Goal: Answer question/provide support: Share knowledge or assist other users

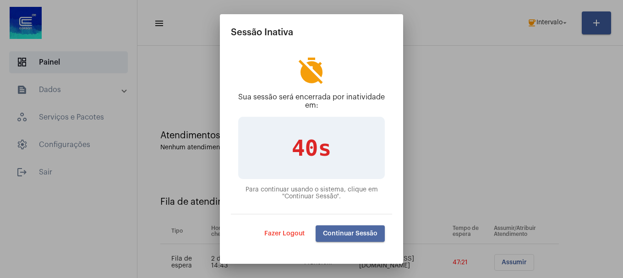
click at [369, 239] on button "Continuar Sessão" at bounding box center [349, 233] width 69 height 16
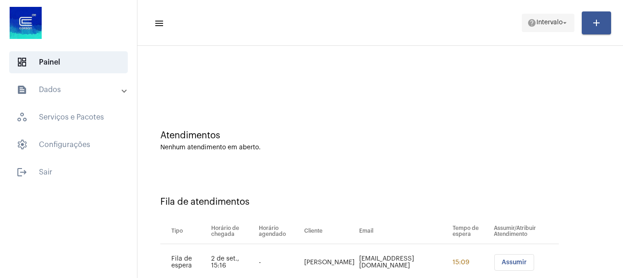
drag, startPoint x: 555, startPoint y: 14, endPoint x: 553, endPoint y: 22, distance: 9.1
click at [554, 18] on mat-toolbar-row "menu help Intervalo arrow_drop_down add" at bounding box center [379, 22] width 485 height 29
click at [553, 25] on span "Intervalo" at bounding box center [549, 23] width 26 height 6
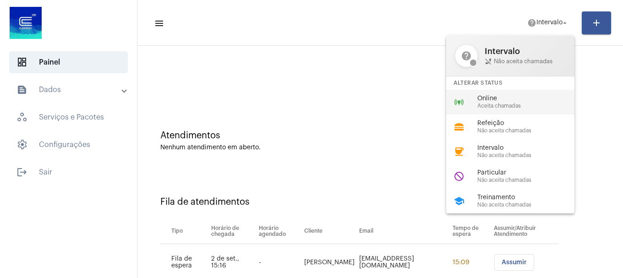
click at [497, 102] on span "Online" at bounding box center [529, 98] width 104 height 7
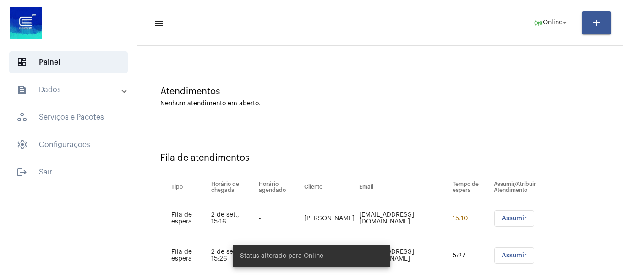
scroll to position [65, 0]
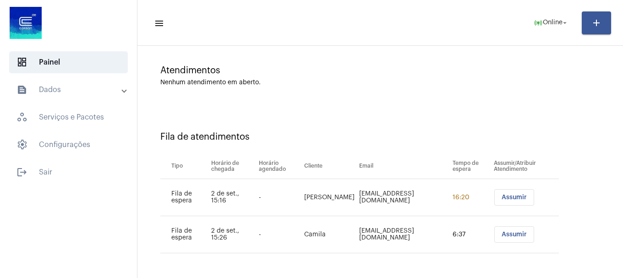
drag, startPoint x: 515, startPoint y: 207, endPoint x: 511, endPoint y: 201, distance: 6.8
click at [515, 206] on td "Assumir" at bounding box center [524, 197] width 67 height 37
click at [511, 199] on span "Assumir" at bounding box center [513, 197] width 25 height 6
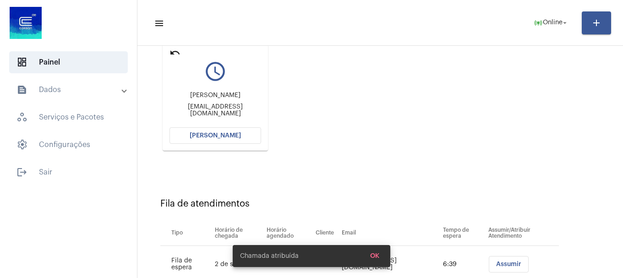
scroll to position [137, 0]
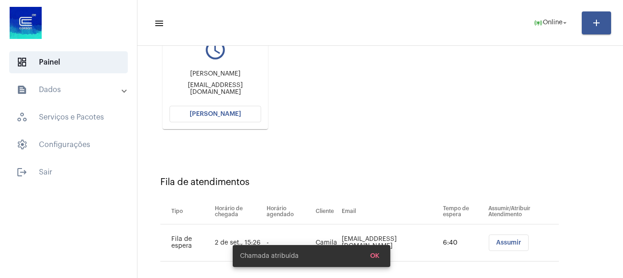
click at [213, 116] on span "[PERSON_NAME]" at bounding box center [215, 114] width 51 height 6
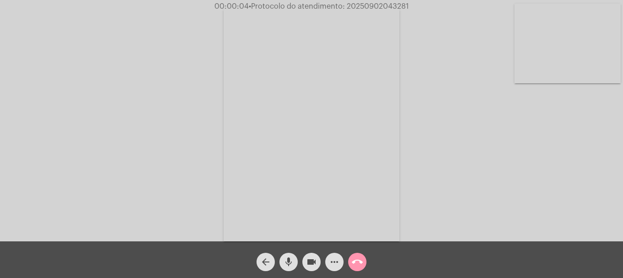
click at [554, 58] on video at bounding box center [567, 44] width 106 height 80
click at [293, 268] on span "mic" at bounding box center [288, 262] width 11 height 18
click at [293, 268] on span "mic_off" at bounding box center [288, 262] width 11 height 18
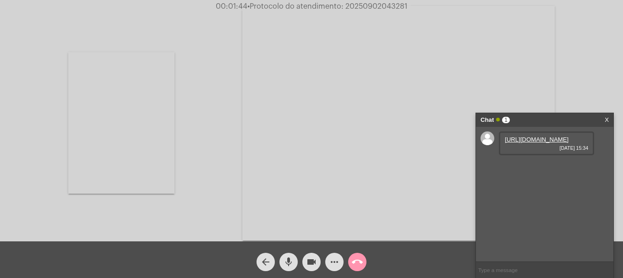
click at [530, 134] on div "[URL][DOMAIN_NAME] [DATE] 15:34" at bounding box center [546, 143] width 95 height 24
click at [537, 143] on link "[URL][DOMAIN_NAME]" at bounding box center [537, 139] width 64 height 7
click at [141, 145] on video at bounding box center [121, 122] width 106 height 141
click at [536, 169] on link "[URL][DOMAIN_NAME]" at bounding box center [537, 165] width 64 height 7
click at [587, 70] on video at bounding box center [567, 44] width 106 height 80
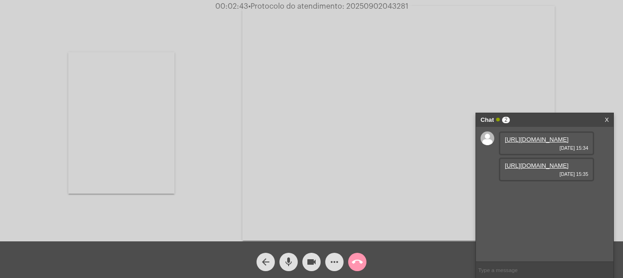
click at [188, 134] on div "Acessando Câmera e Microfone..." at bounding box center [311, 121] width 621 height 241
click at [183, 141] on div "Acessando Câmera e Microfone..." at bounding box center [311, 121] width 621 height 241
click at [165, 142] on video at bounding box center [121, 122] width 106 height 141
click at [534, 195] on link "[URL][DOMAIN_NAME]" at bounding box center [537, 191] width 64 height 7
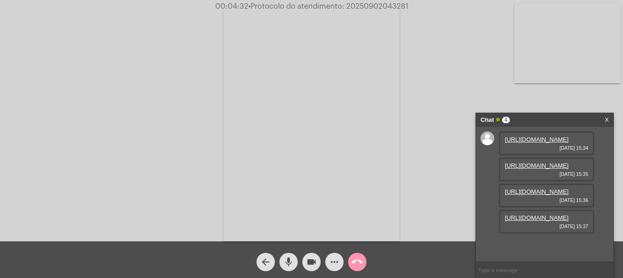
scroll to position [54, 0]
click at [530, 195] on link "[URL][DOMAIN_NAME]" at bounding box center [537, 191] width 64 height 7
click at [552, 221] on link "[URL][DOMAIN_NAME]" at bounding box center [537, 217] width 64 height 7
click at [590, 68] on video at bounding box center [567, 44] width 106 height 80
click at [333, 269] on span "more_horiz" at bounding box center [334, 262] width 11 height 18
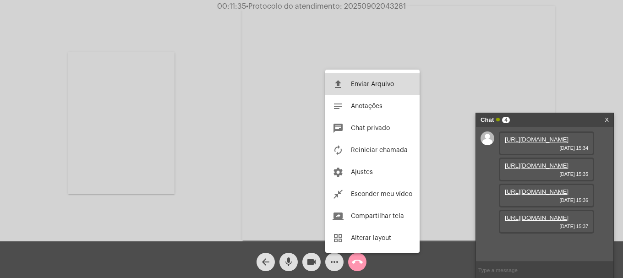
click at [357, 87] on span "Enviar Arquivo" at bounding box center [372, 84] width 43 height 6
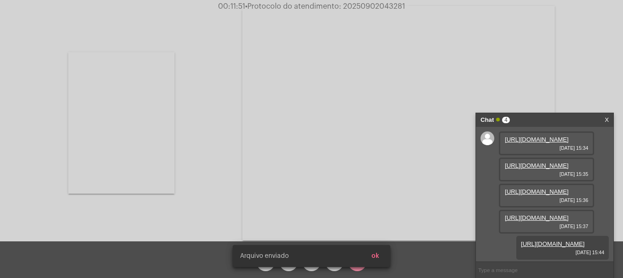
scroll to position [101, 0]
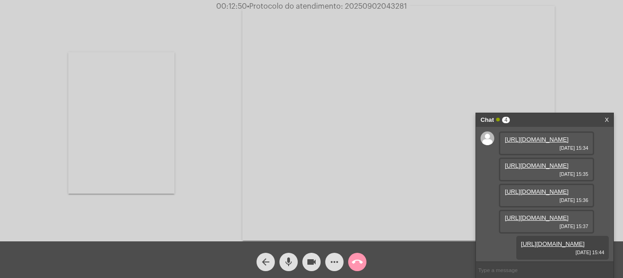
drag, startPoint x: 363, startPoint y: 10, endPoint x: 358, endPoint y: 6, distance: 5.9
click at [358, 6] on span "• Protocolo do atendimento: 20250902043281" at bounding box center [327, 6] width 160 height 7
click at [358, 6] on span "• Protocolo do atendimento: 20250902043281" at bounding box center [326, 6] width 160 height 7
copy span "20250902043281"
click at [527, 272] on input "text" at bounding box center [544, 270] width 137 height 16
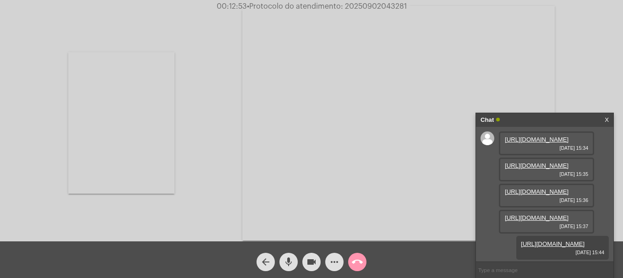
paste input "20250902043281"
type input "20250902043281"
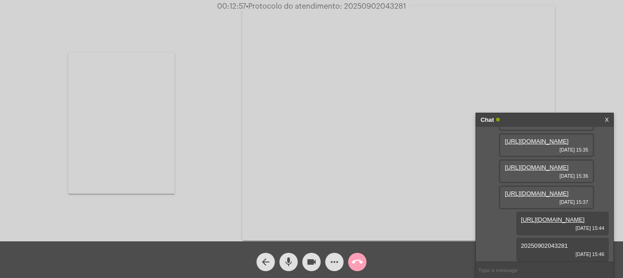
click at [359, 261] on mat-icon "call_end" at bounding box center [357, 261] width 11 height 11
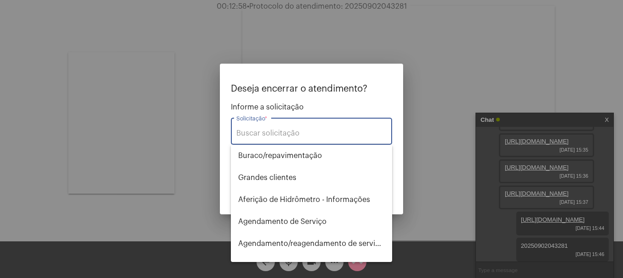
click at [290, 130] on input "Solicitação *" at bounding box center [311, 133] width 150 height 8
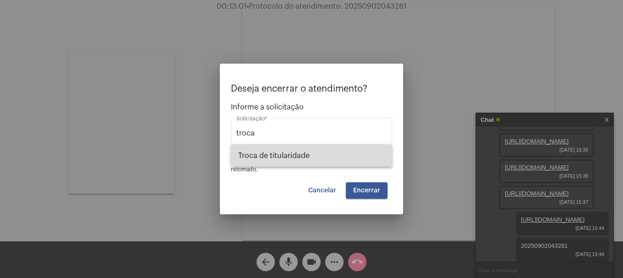
click at [288, 159] on span "Troca de titularidade" at bounding box center [311, 156] width 147 height 22
type input "Troca de titularidade"
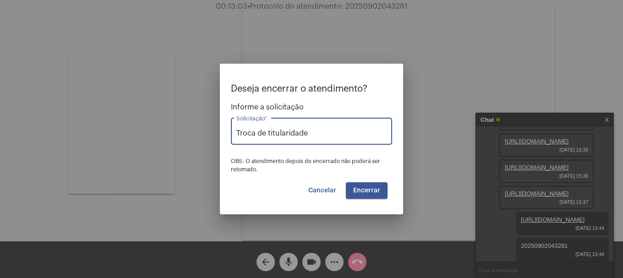
click at [362, 191] on span "Encerrar" at bounding box center [366, 190] width 27 height 6
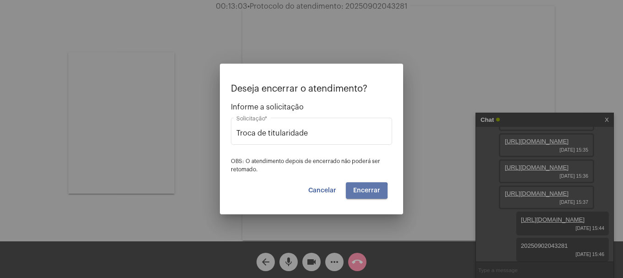
click at [362, 191] on span "Encerrar" at bounding box center [366, 190] width 27 height 6
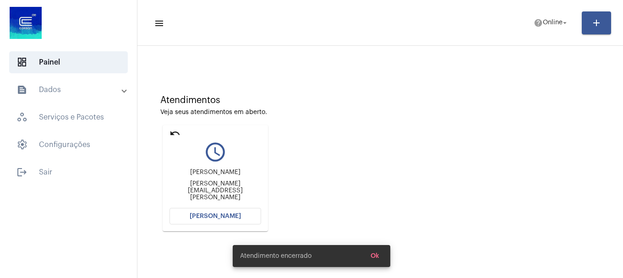
scroll to position [80, 0]
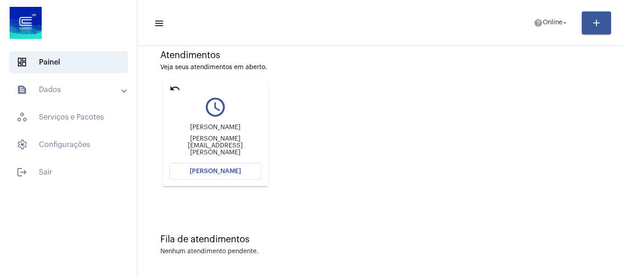
click at [226, 174] on span "[PERSON_NAME]" at bounding box center [215, 171] width 51 height 6
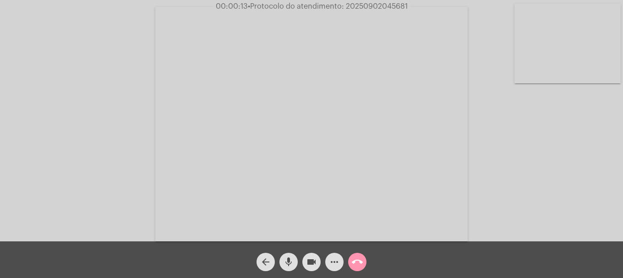
click at [543, 27] on video at bounding box center [567, 44] width 106 height 80
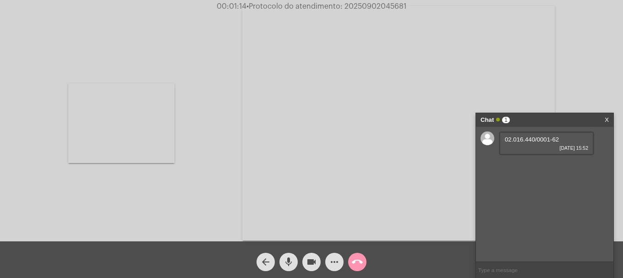
drag, startPoint x: 561, startPoint y: 139, endPoint x: 499, endPoint y: 138, distance: 62.3
click at [495, 138] on div "02.016.440/0001-62 [DATE] 15:52" at bounding box center [544, 194] width 137 height 135
copy div "02.016.440/0001-62"
click at [491, 272] on input "text" at bounding box center [544, 270] width 137 height 16
paste input "02.016.440/0001-62"
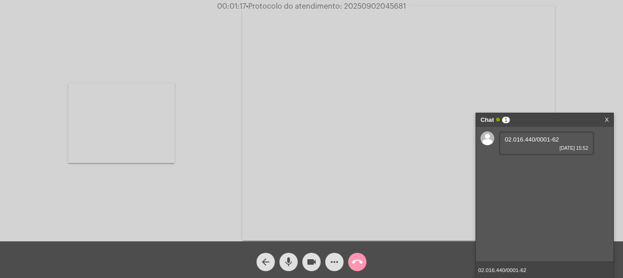
click at [521, 270] on input "02.016.440/0001-62" at bounding box center [544, 270] width 137 height 16
drag, startPoint x: 523, startPoint y: 268, endPoint x: 449, endPoint y: 267, distance: 74.6
click at [449, 267] on app-call "00:01:24 • Protocolo do atendimento: 20250902045681 Acessando Câmera e Microfon…" at bounding box center [311, 139] width 623 height 278
type input "02016440000162"
drag, startPoint x: 492, startPoint y: 266, endPoint x: 596, endPoint y: 76, distance: 217.2
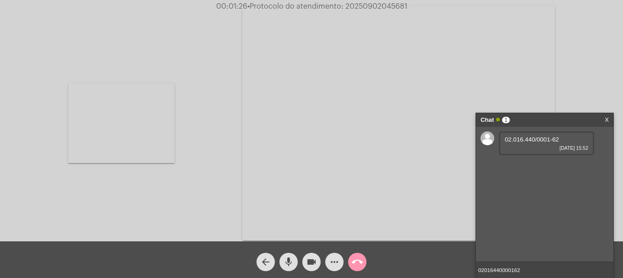
click at [596, 76] on div "Acessando Câmera e Microfone..." at bounding box center [311, 121] width 621 height 241
click at [316, 269] on span "videocam" at bounding box center [311, 262] width 11 height 18
click at [317, 261] on button "videocam_off" at bounding box center [311, 262] width 18 height 18
click at [499, 268] on input "02016440000162" at bounding box center [544, 270] width 137 height 16
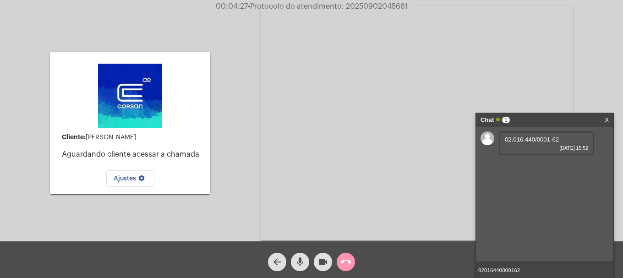
click at [340, 260] on mat-icon "call_end" at bounding box center [345, 261] width 11 height 11
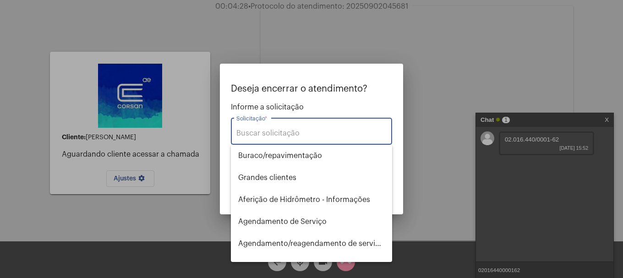
click at [272, 132] on input "Solicitação *" at bounding box center [311, 133] width 150 height 8
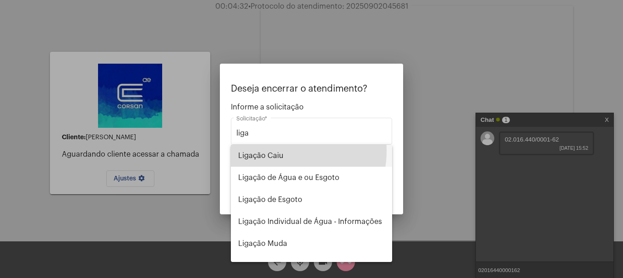
click at [279, 151] on span "Ligação Caiu" at bounding box center [311, 156] width 147 height 22
type input "Ligação Caiu"
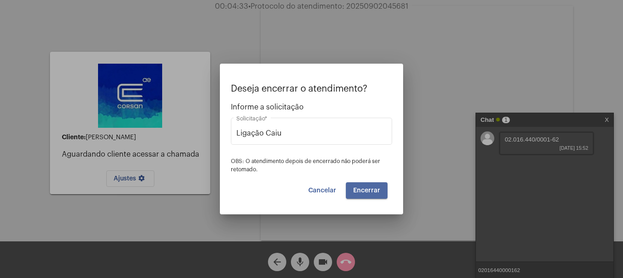
click at [378, 195] on button "Encerrar" at bounding box center [367, 190] width 42 height 16
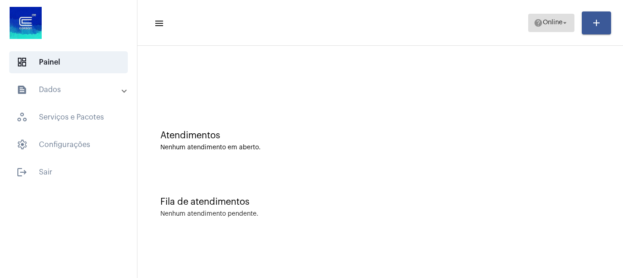
click at [545, 18] on span "help Online arrow_drop_down" at bounding box center [550, 22] width 35 height 16
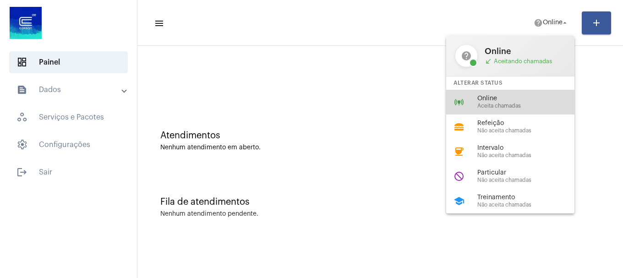
click at [522, 91] on div "online_prediction Online Aceita chamadas" at bounding box center [517, 102] width 143 height 25
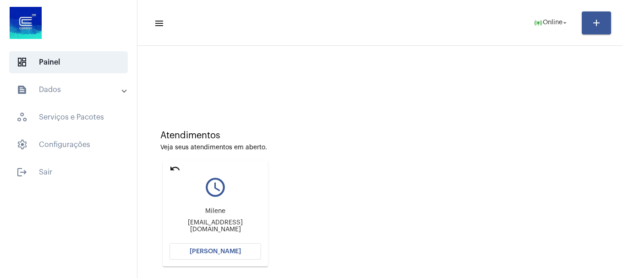
scroll to position [80, 0]
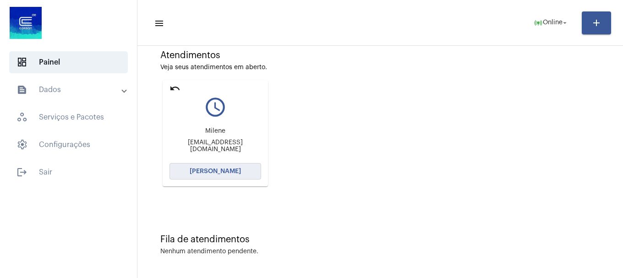
click at [247, 174] on button "[PERSON_NAME]" at bounding box center [215, 171] width 92 height 16
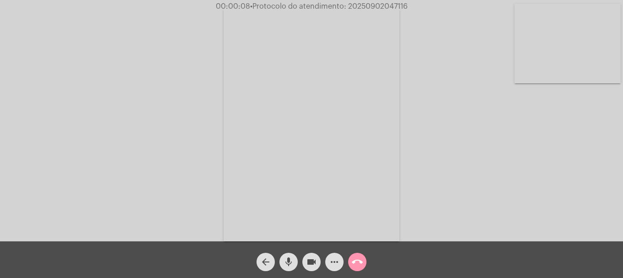
click at [550, 16] on video at bounding box center [567, 44] width 106 height 80
click at [120, 102] on video at bounding box center [121, 122] width 106 height 141
click at [543, 82] on video at bounding box center [567, 44] width 106 height 80
click at [319, 257] on button "videocam" at bounding box center [311, 262] width 18 height 18
click at [319, 257] on button "videocam_off" at bounding box center [311, 262] width 18 height 18
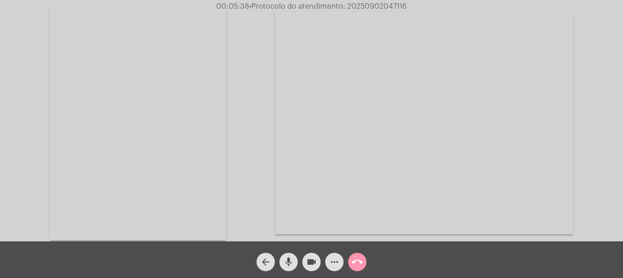
drag, startPoint x: 398, startPoint y: 271, endPoint x: 223, endPoint y: 189, distance: 193.0
click at [223, 189] on video at bounding box center [138, 123] width 176 height 234
click at [363, 6] on span "• Protocolo do atendimento: 20250902047116" at bounding box center [328, 6] width 158 height 7
copy span "20250902047116"
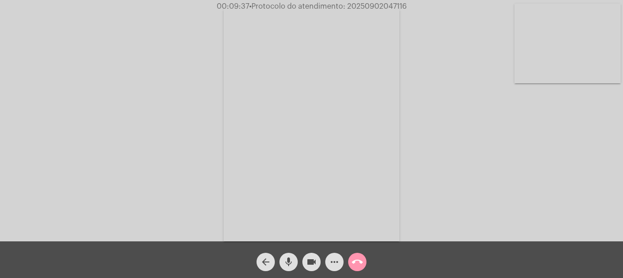
click at [334, 258] on mat-icon "more_horiz" at bounding box center [334, 261] width 11 height 11
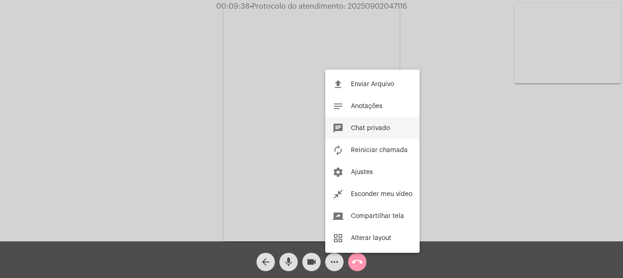
click at [369, 135] on button "chat Chat privado" at bounding box center [372, 128] width 94 height 22
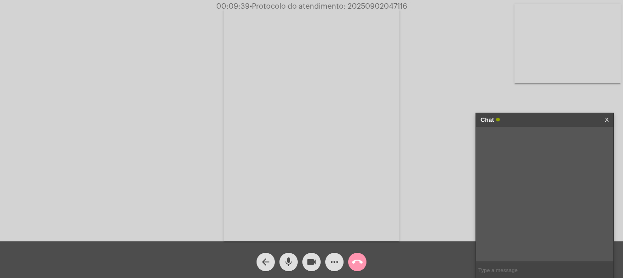
click at [497, 277] on input "text" at bounding box center [544, 270] width 137 height 16
paste input "20250902047116"
type input "20250902047116"
click at [361, 260] on mat-icon "call_end" at bounding box center [357, 261] width 11 height 11
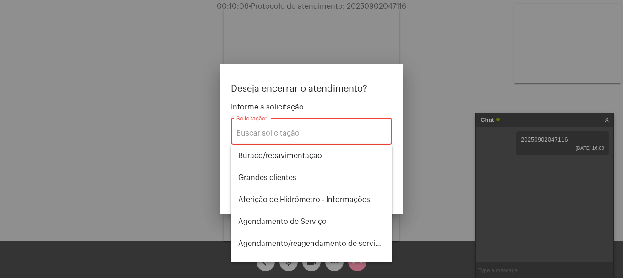
click at [308, 124] on div "Solicitação *" at bounding box center [311, 130] width 150 height 29
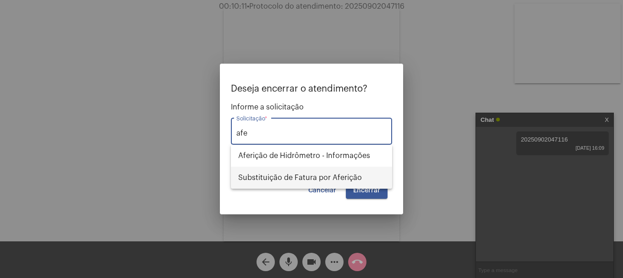
click at [308, 177] on span "Substituição de Fatura por Aferição" at bounding box center [311, 178] width 147 height 22
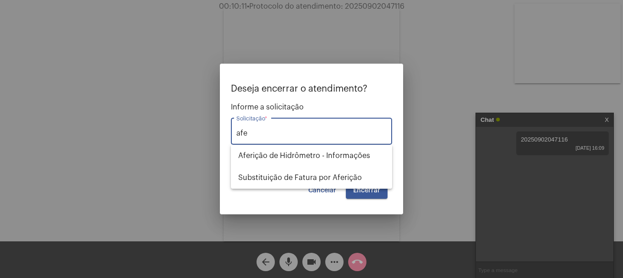
type input "Substituição de Fatura por Aferição"
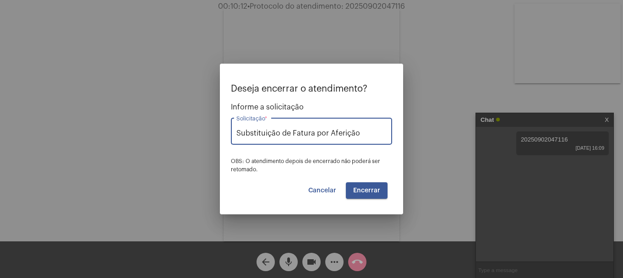
click at [380, 190] on button "Encerrar" at bounding box center [367, 190] width 42 height 16
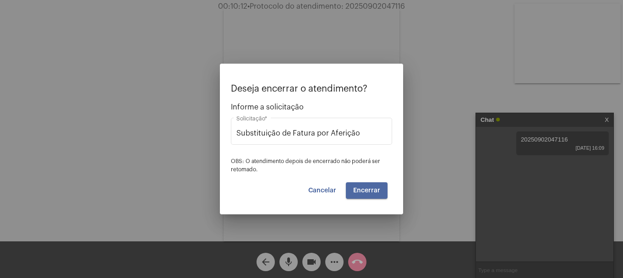
click at [380, 190] on button "Encerrar" at bounding box center [367, 190] width 42 height 16
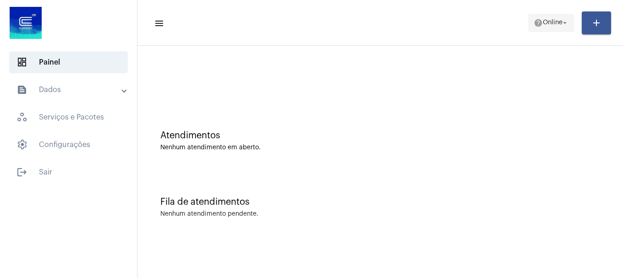
drag, startPoint x: 573, startPoint y: 21, endPoint x: 565, endPoint y: 22, distance: 8.8
click at [571, 21] on button "help Online arrow_drop_down" at bounding box center [551, 23] width 46 height 18
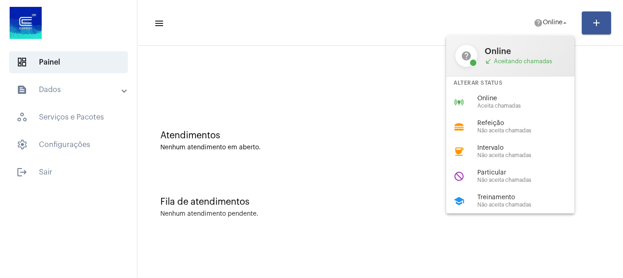
drag, startPoint x: 530, startPoint y: 80, endPoint x: 522, endPoint y: 96, distance: 18.2
click at [529, 81] on div "Alterar Status" at bounding box center [510, 82] width 128 height 13
click at [522, 97] on div at bounding box center [380, 76] width 476 height 53
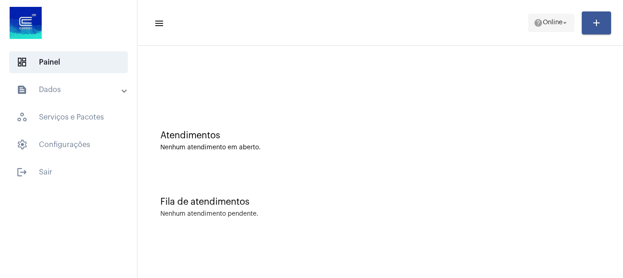
click at [543, 27] on span "help Online arrow_drop_down" at bounding box center [550, 22] width 35 height 16
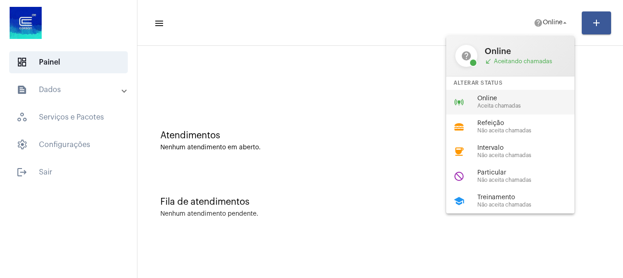
click at [543, 96] on span "Online" at bounding box center [529, 98] width 104 height 7
